Goal: Use online tool/utility: Utilize a website feature to perform a specific function

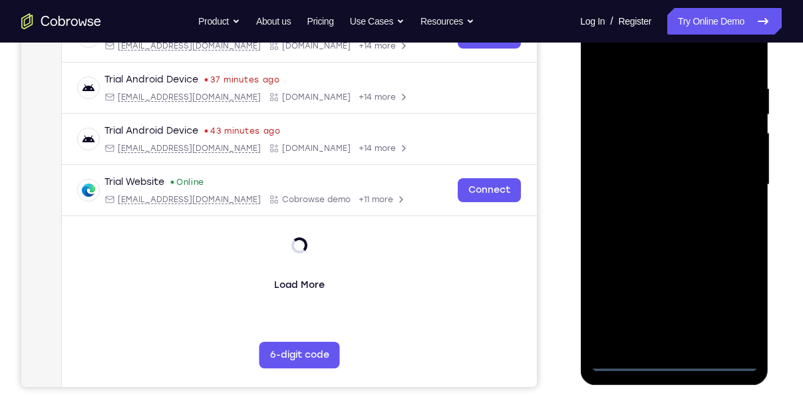
scroll to position [232, 0]
click at [682, 367] on div at bounding box center [674, 184] width 168 height 373
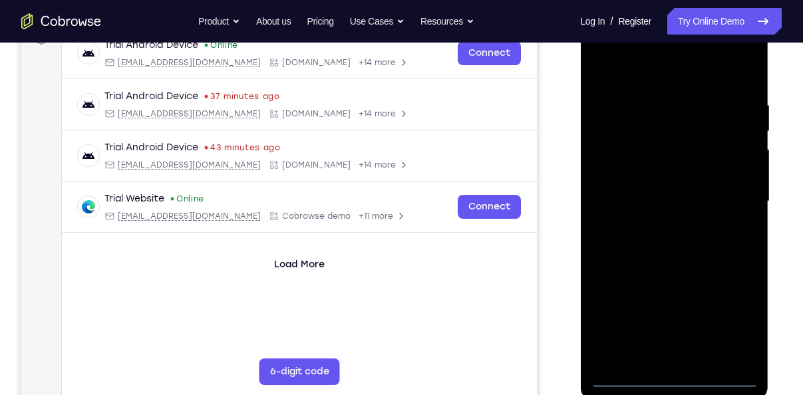
click at [731, 329] on div at bounding box center [674, 201] width 168 height 373
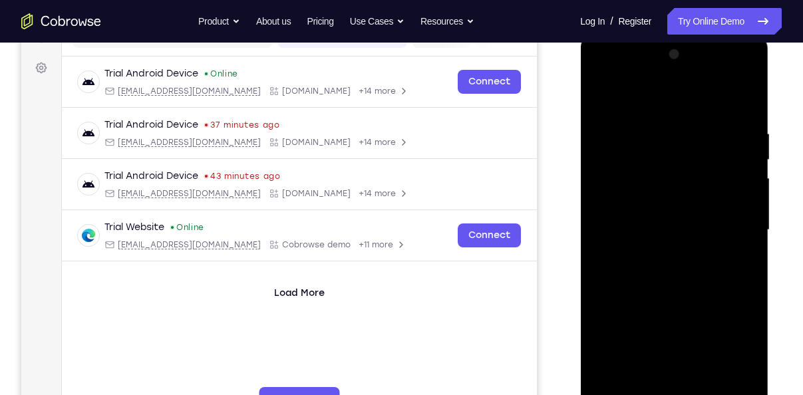
scroll to position [184, 0]
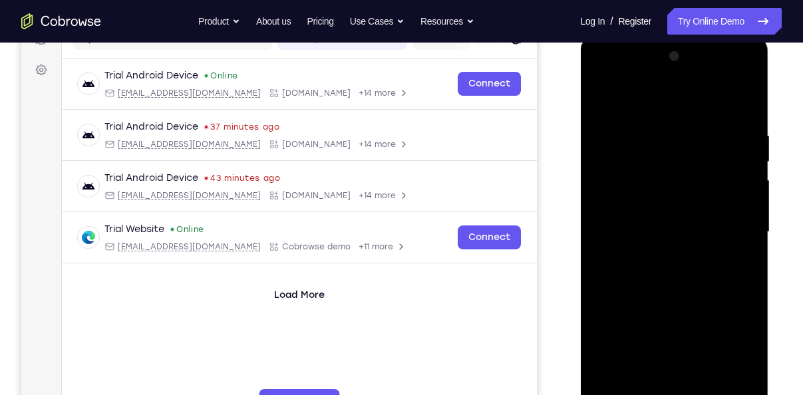
click at [659, 117] on div at bounding box center [674, 232] width 168 height 373
click at [657, 110] on div at bounding box center [674, 232] width 168 height 373
click at [738, 225] on div at bounding box center [674, 232] width 168 height 373
click at [658, 254] on div at bounding box center [674, 232] width 168 height 373
click at [662, 212] on div at bounding box center [674, 232] width 168 height 373
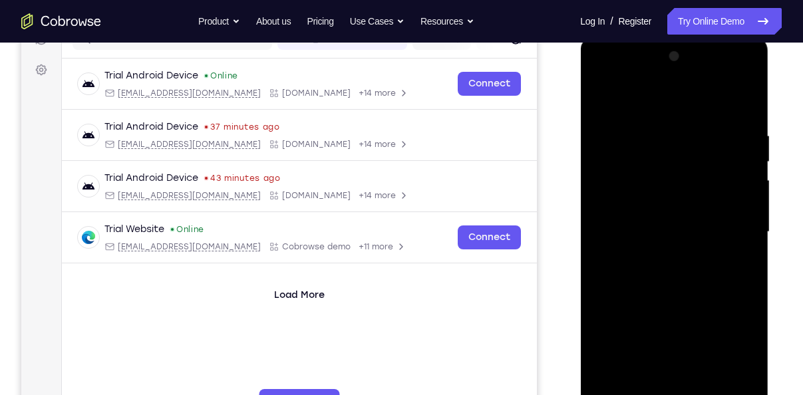
click at [646, 195] on div at bounding box center [674, 232] width 168 height 373
click at [647, 228] on div at bounding box center [674, 232] width 168 height 373
click at [672, 275] on div at bounding box center [674, 232] width 168 height 373
click at [716, 290] on div at bounding box center [674, 232] width 168 height 373
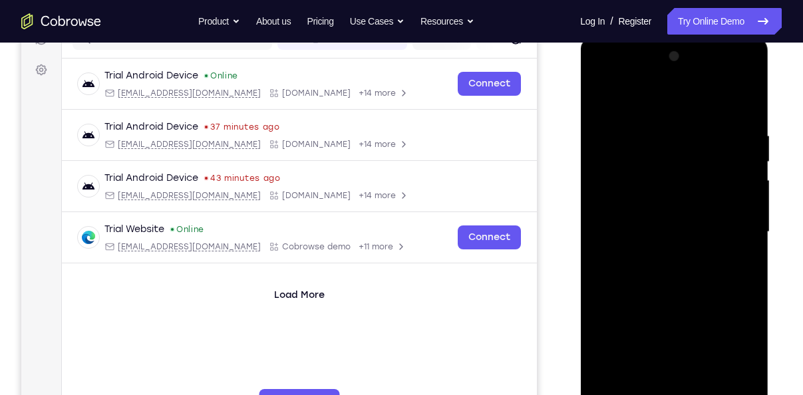
click at [637, 127] on div at bounding box center [674, 232] width 168 height 373
click at [688, 272] on div at bounding box center [674, 232] width 168 height 373
click at [656, 116] on div at bounding box center [674, 232] width 168 height 373
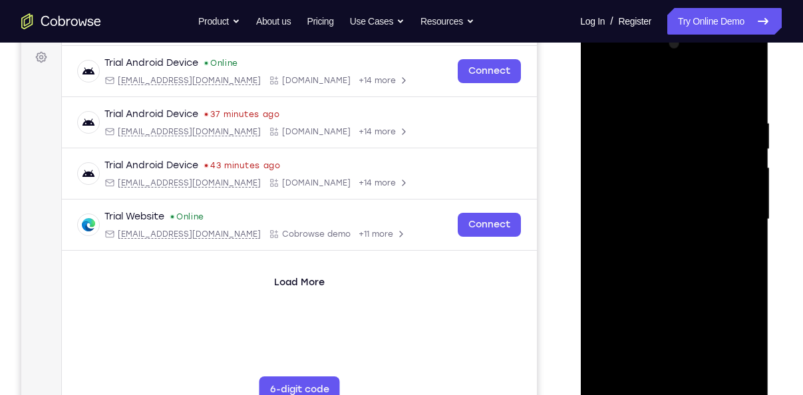
scroll to position [197, 0]
click at [741, 94] on div at bounding box center [674, 219] width 168 height 373
drag, startPoint x: 662, startPoint y: 236, endPoint x: 691, endPoint y: -16, distance: 253.2
click at [691, 23] on html "Online web based iOS Simulators and Android Emulators. Run iPhone, iPad, Mobile…" at bounding box center [675, 222] width 190 height 399
drag, startPoint x: 696, startPoint y: 250, endPoint x: 753, endPoint y: 18, distance: 238.8
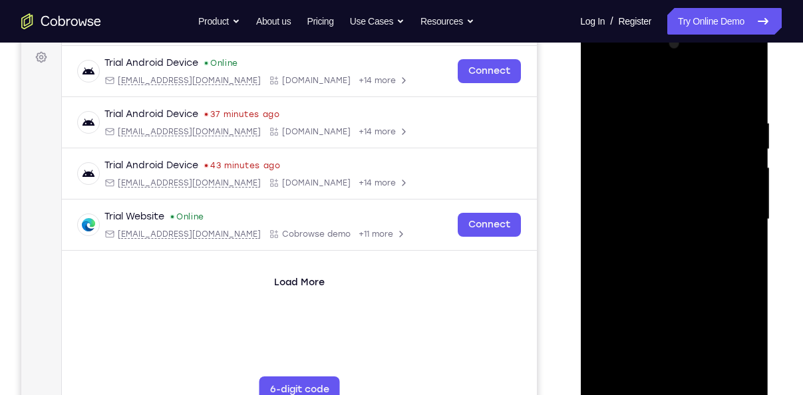
click at [753, 23] on html "Online web based iOS Simulators and Android Emulators. Run iPhone, iPad, Mobile…" at bounding box center [675, 222] width 190 height 399
drag, startPoint x: 658, startPoint y: 288, endPoint x: 741, endPoint y: 69, distance: 234.0
click at [741, 69] on div at bounding box center [674, 219] width 168 height 373
drag, startPoint x: 656, startPoint y: 210, endPoint x: 720, endPoint y: 42, distance: 179.5
click at [720, 42] on div at bounding box center [674, 219] width 168 height 373
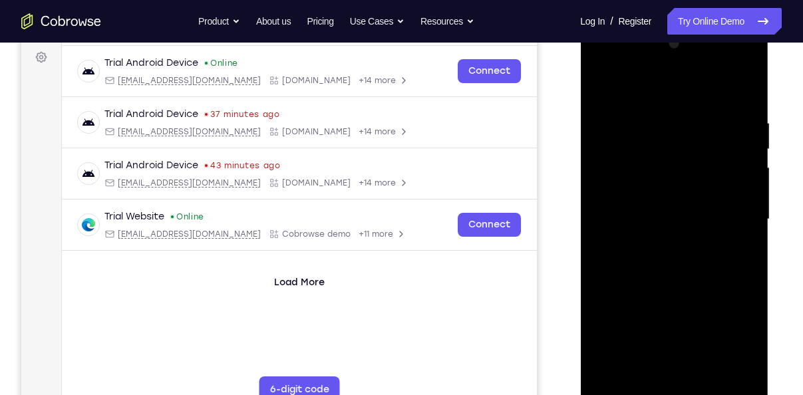
click at [709, 373] on div at bounding box center [674, 219] width 168 height 373
click at [660, 286] on div at bounding box center [674, 219] width 168 height 373
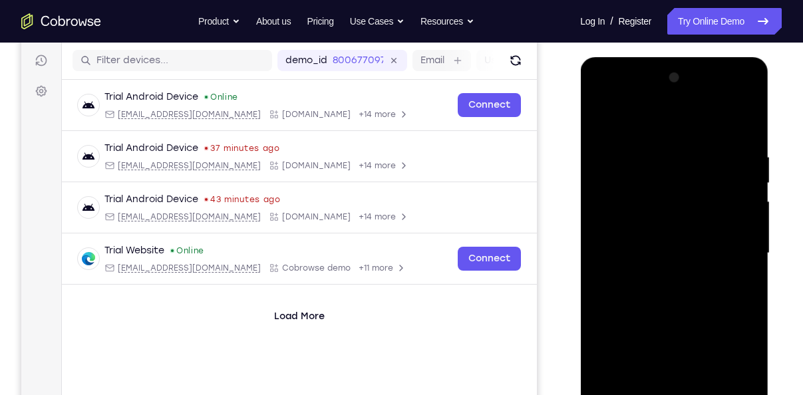
scroll to position [162, 0]
click at [751, 183] on div at bounding box center [674, 254] width 168 height 373
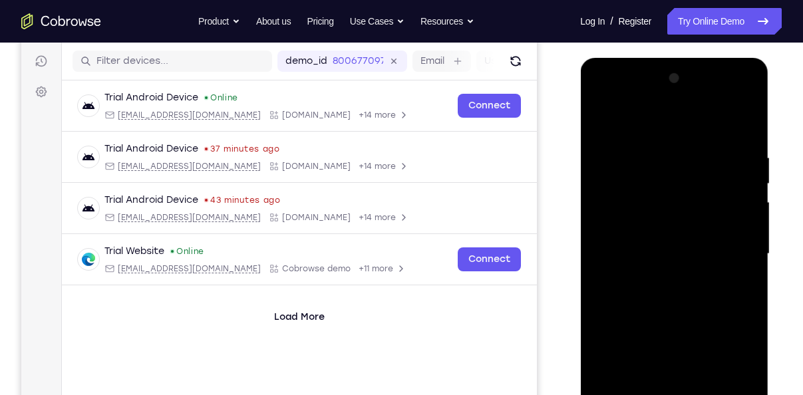
drag, startPoint x: 709, startPoint y: 178, endPoint x: 700, endPoint y: 157, distance: 23.0
click at [700, 157] on div at bounding box center [674, 254] width 168 height 373
click at [612, 117] on div at bounding box center [674, 254] width 168 height 373
click at [606, 118] on div at bounding box center [674, 254] width 168 height 373
click at [628, 124] on div at bounding box center [674, 254] width 168 height 373
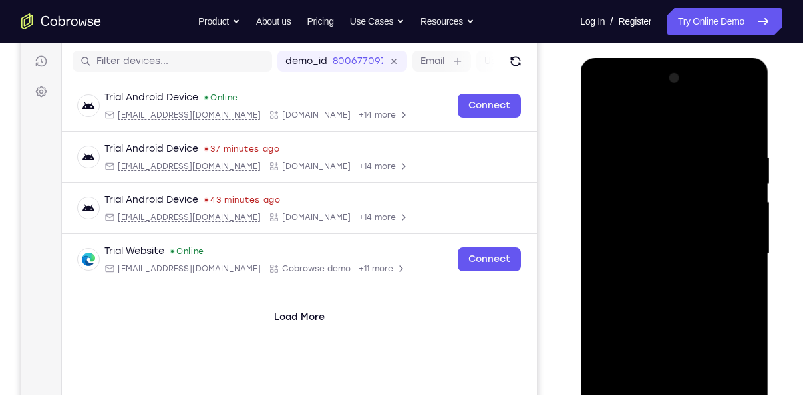
click at [674, 91] on div at bounding box center [674, 254] width 168 height 373
click at [616, 144] on div at bounding box center [674, 254] width 168 height 373
drag, startPoint x: 736, startPoint y: 157, endPoint x: 560, endPoint y: 168, distance: 176.1
click at [580, 168] on html "Online web based iOS Simulators and Android Emulators. Run iPhone, iPad, Mobile…" at bounding box center [675, 257] width 190 height 399
click at [742, 147] on div at bounding box center [674, 254] width 168 height 373
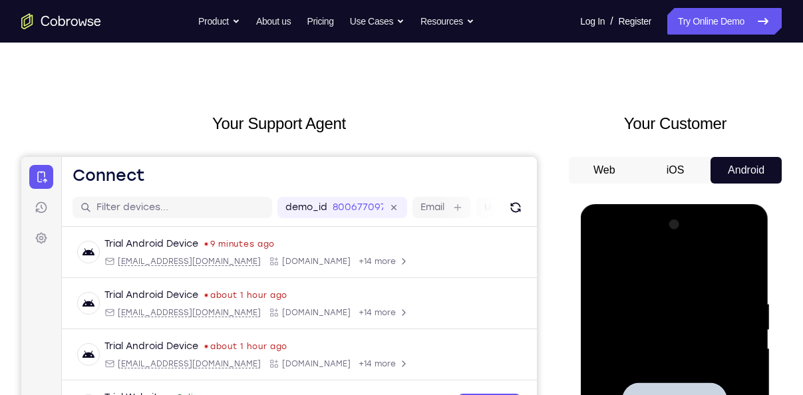
scroll to position [11, 0]
